Goal: Navigation & Orientation: Find specific page/section

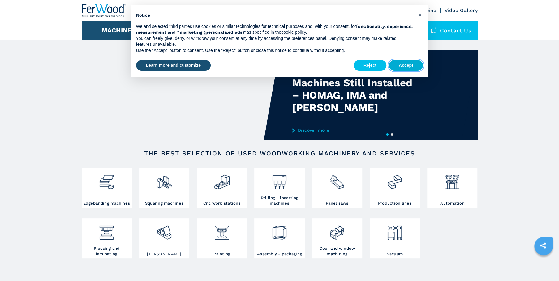
click at [396, 62] on button "Accept" at bounding box center [406, 65] width 34 height 11
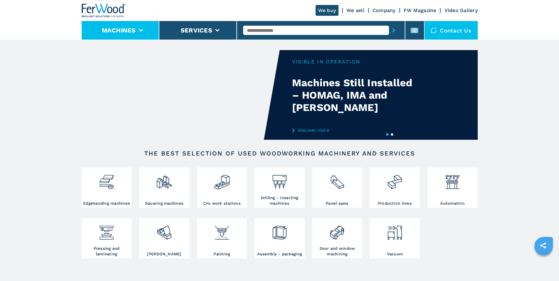
click at [141, 31] on icon at bounding box center [141, 30] width 4 height 3
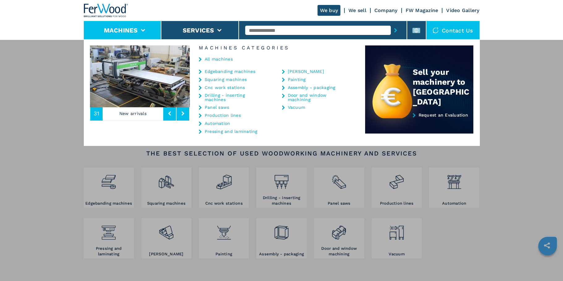
click at [295, 77] on link "Painting" at bounding box center [297, 79] width 18 height 4
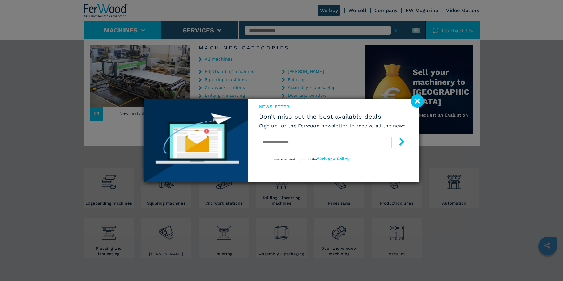
click at [414, 103] on image at bounding box center [417, 100] width 13 height 13
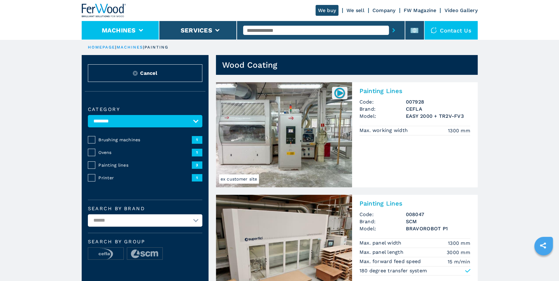
click at [142, 31] on icon at bounding box center [141, 30] width 4 height 3
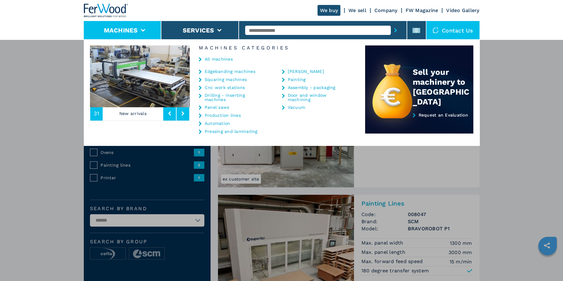
click at [296, 87] on link "Assembly - packaging" at bounding box center [312, 87] width 48 height 4
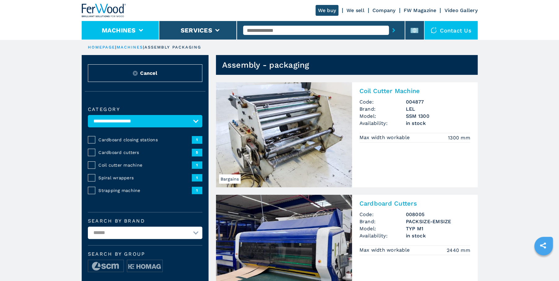
click at [142, 31] on icon at bounding box center [141, 30] width 4 height 3
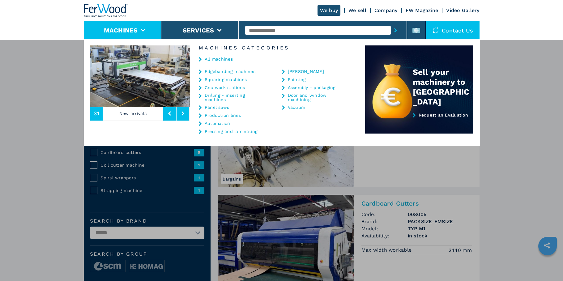
click at [296, 69] on link "[PERSON_NAME]" at bounding box center [306, 71] width 36 height 4
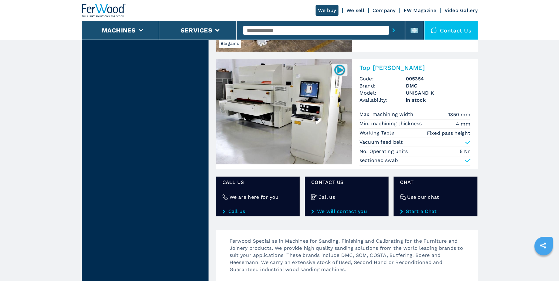
scroll to position [677, 0]
